Goal: Information Seeking & Learning: Learn about a topic

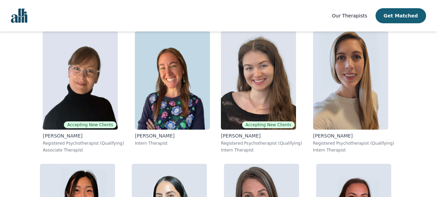
scroll to position [2937, 0]
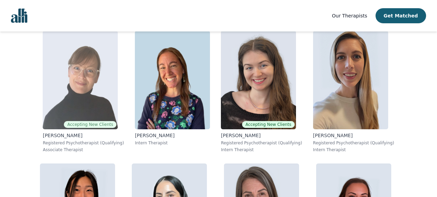
click at [59, 135] on p "[PERSON_NAME]" at bounding box center [83, 135] width 81 height 7
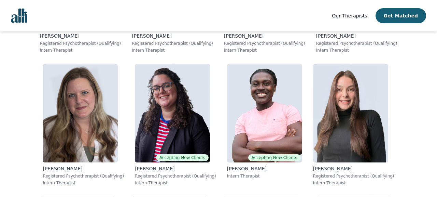
scroll to position [4371, 0]
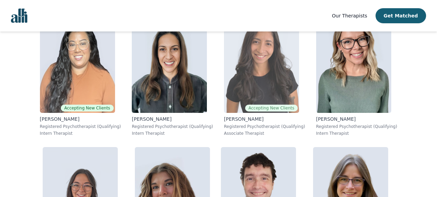
click at [241, 119] on p "[PERSON_NAME]" at bounding box center [264, 119] width 81 height 7
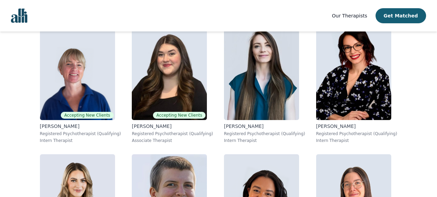
scroll to position [3214, 0]
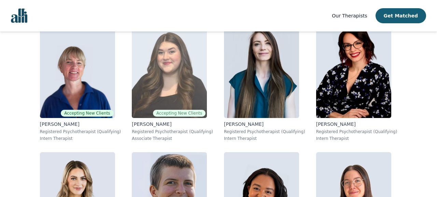
click at [162, 83] on img at bounding box center [169, 68] width 75 height 98
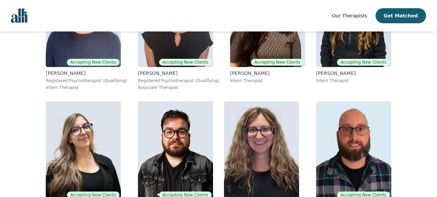
scroll to position [3729, 0]
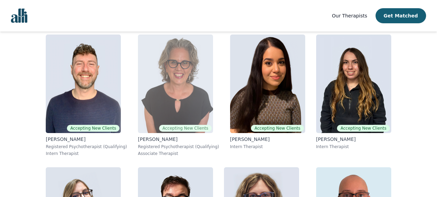
click at [186, 100] on img at bounding box center [175, 84] width 75 height 98
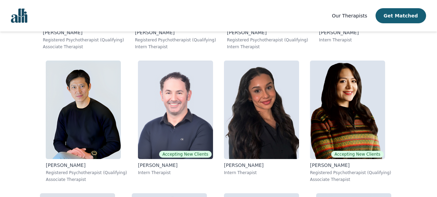
scroll to position [1600, 0]
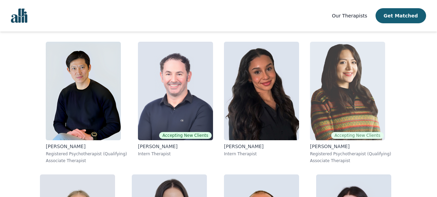
click at [345, 112] on img at bounding box center [347, 91] width 75 height 98
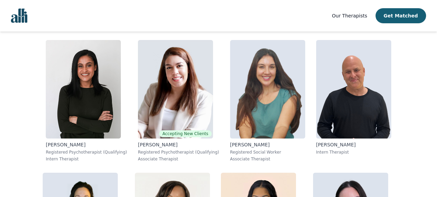
scroll to position [933, 0]
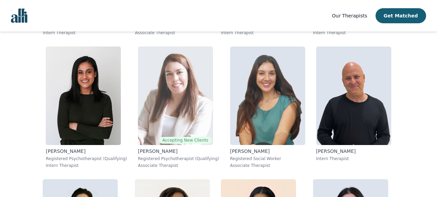
click at [188, 97] on img at bounding box center [175, 95] width 75 height 98
